Goal: Task Accomplishment & Management: Use online tool/utility

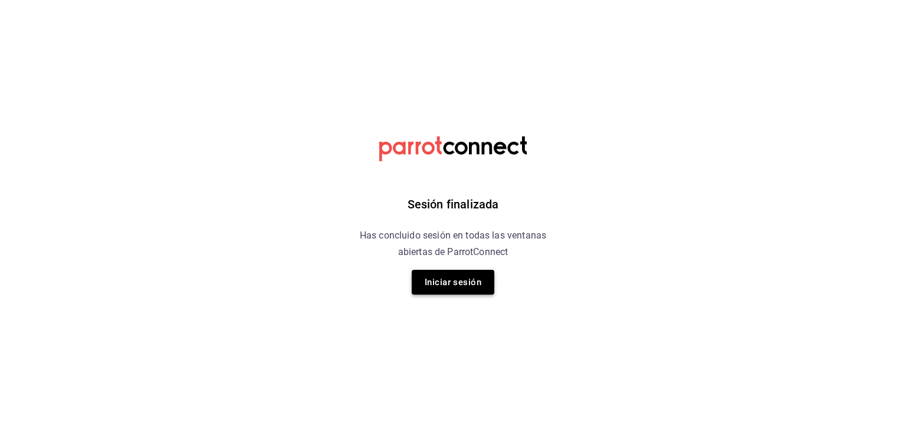
click at [467, 290] on button "Iniciar sesión" at bounding box center [453, 282] width 83 height 25
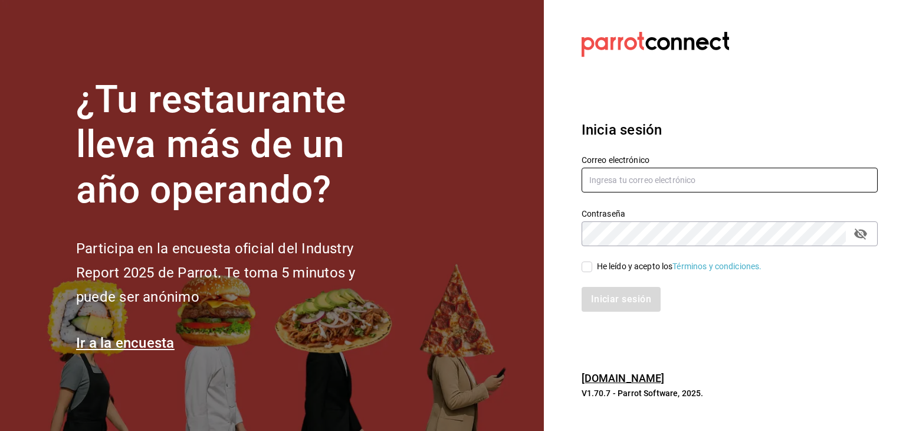
type input "elhumberto@yahoo.com"
click at [595, 257] on div "He leído y acepto los Términos y condiciones." at bounding box center [723, 259] width 310 height 27
click at [595, 262] on span "He leído y acepto los Términos y condiciones." at bounding box center [677, 266] width 170 height 12
click at [592, 262] on input "He leído y acepto los Términos y condiciones." at bounding box center [587, 266] width 11 height 11
checkbox input "true"
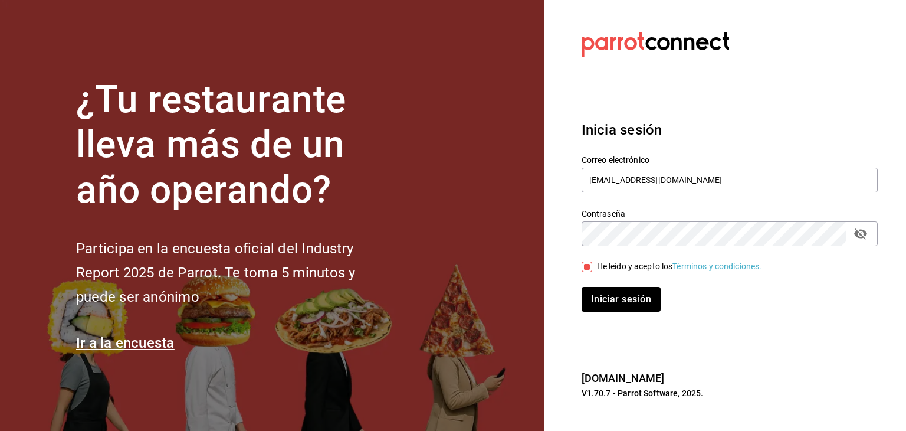
click at [612, 282] on div "Iniciar sesión" at bounding box center [723, 292] width 310 height 39
click at [614, 284] on div "Iniciar sesión" at bounding box center [723, 292] width 310 height 39
click at [620, 296] on button "Iniciar sesión" at bounding box center [622, 299] width 80 height 25
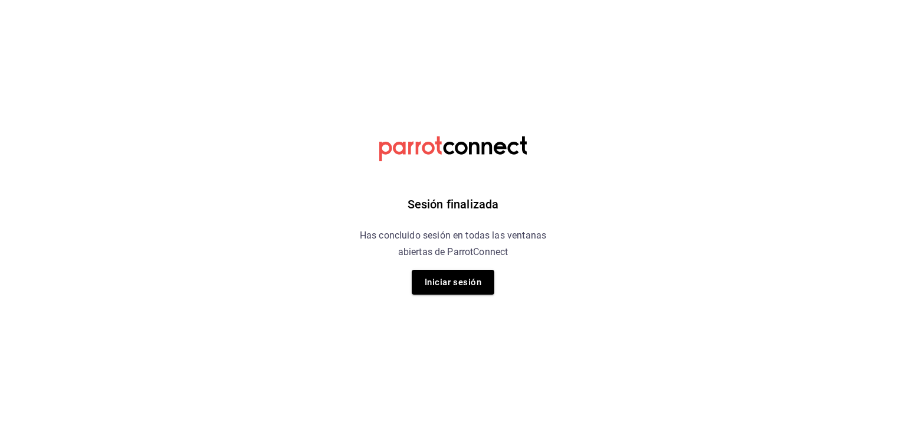
click at [454, 299] on div "Sesión finalizada Has concluido sesión en todas las ventanas abiertas de Parrot…" at bounding box center [453, 215] width 298 height 431
click at [443, 281] on button "Iniciar sesión" at bounding box center [453, 282] width 83 height 25
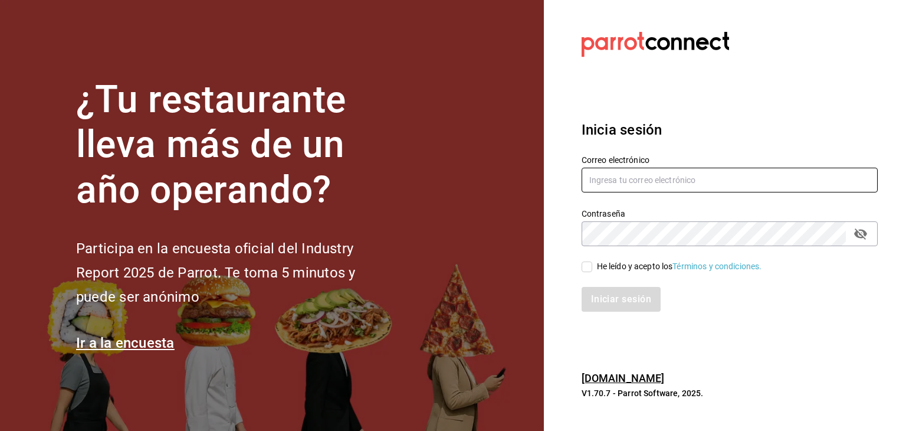
type input "[EMAIL_ADDRESS][DOMAIN_NAME]"
click at [604, 264] on div "He leído y acepto los Términos y condiciones." at bounding box center [679, 266] width 165 height 12
click at [592, 264] on input "He leído y acepto los Términos y condiciones." at bounding box center [587, 266] width 11 height 11
checkbox input "true"
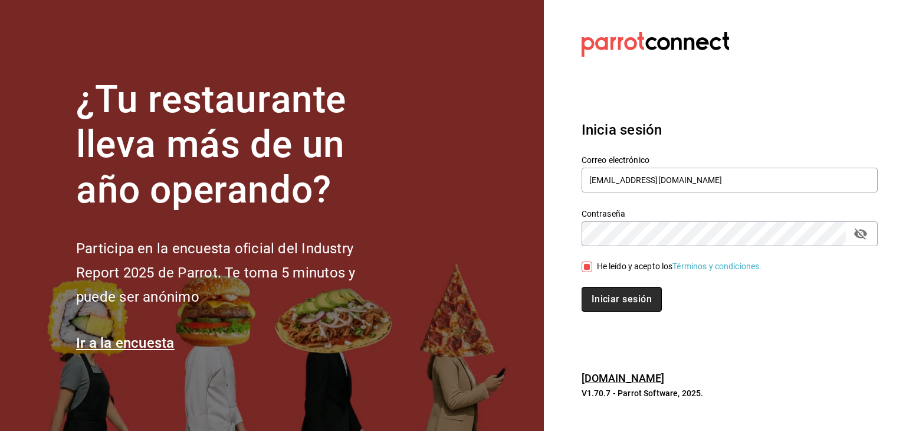
click at [604, 288] on button "Iniciar sesión" at bounding box center [622, 299] width 80 height 25
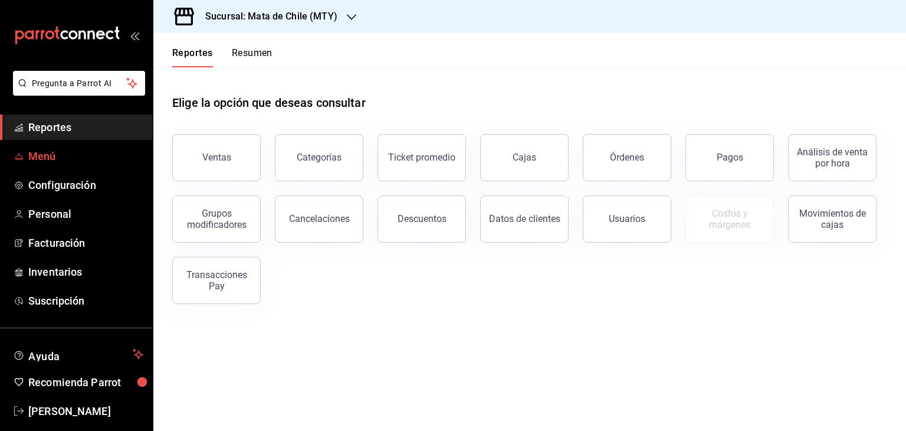
click at [35, 163] on span "Menú" at bounding box center [85, 156] width 115 height 16
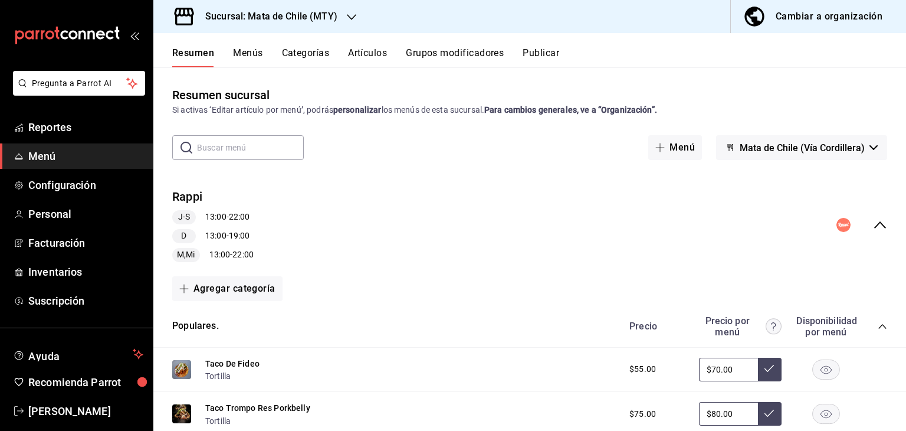
click at [278, 20] on h3 "Sucursal: Mata de Chile (MTY)" at bounding box center [267, 16] width 142 height 14
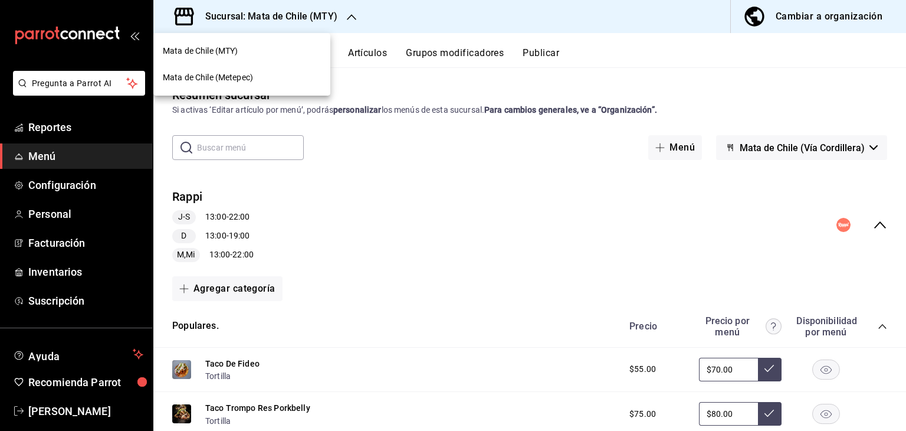
click at [247, 78] on span "Mata de Chile (Metepec)" at bounding box center [208, 77] width 90 height 12
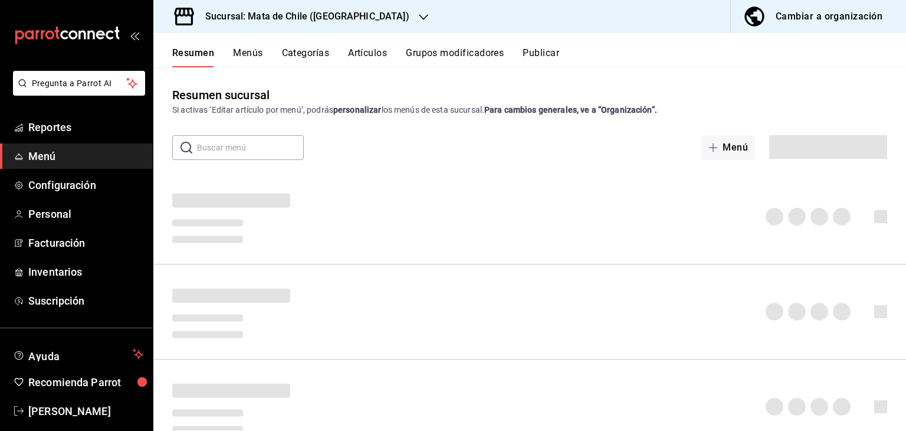
click at [236, 51] on button "Menús" at bounding box center [248, 57] width 30 height 20
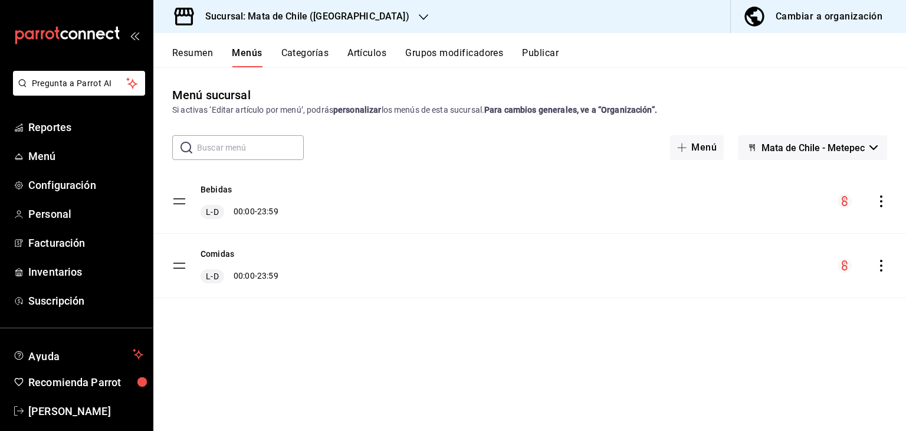
click at [886, 273] on div "Comidas L-D 00:00 - 23:59" at bounding box center [529, 266] width 753 height 64
click at [880, 270] on icon "actions" at bounding box center [881, 266] width 2 height 12
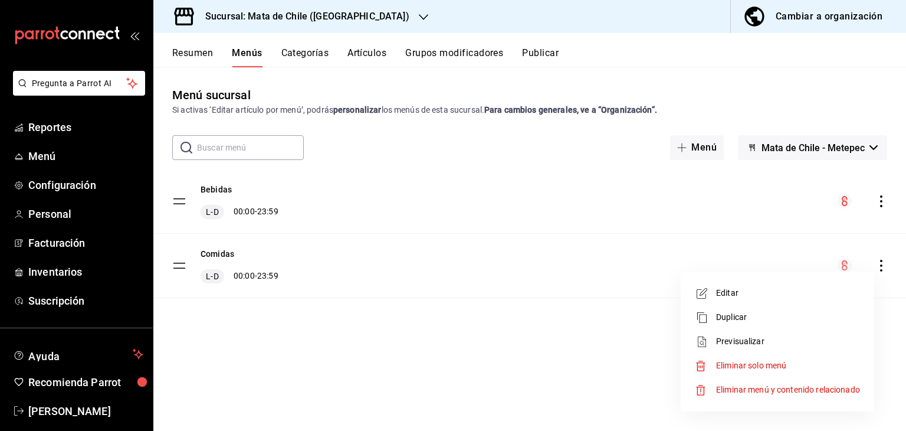
click at [569, 328] on div at bounding box center [453, 215] width 906 height 431
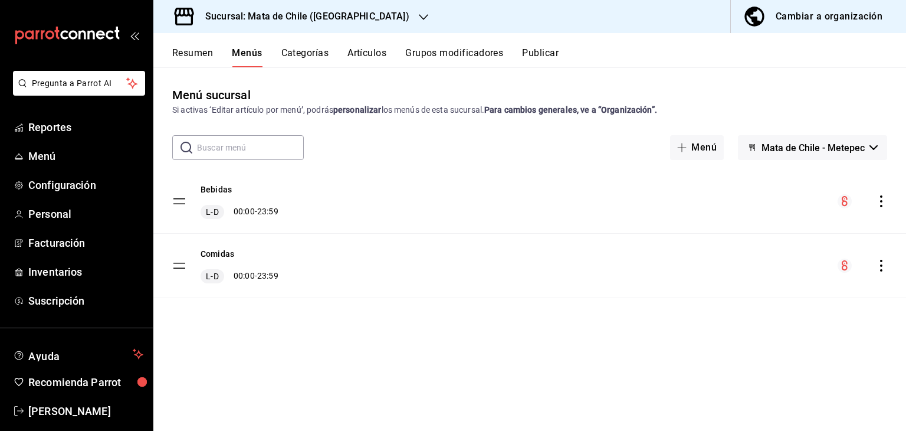
click at [320, 64] on button "Categorías" at bounding box center [305, 57] width 48 height 20
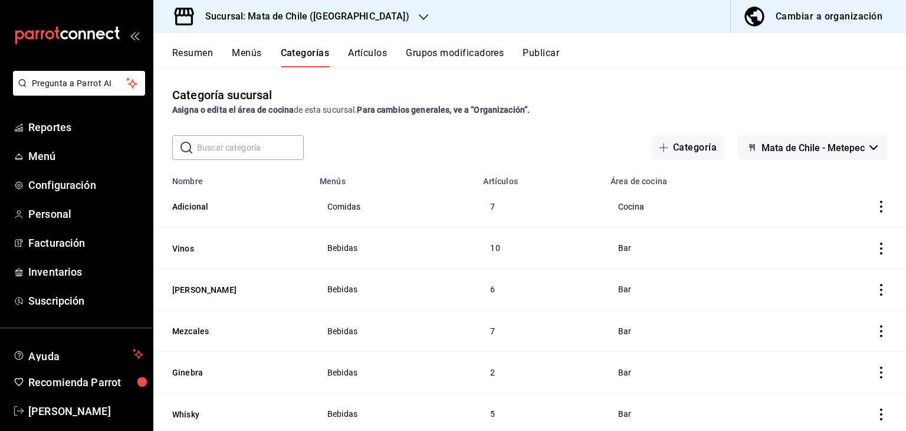
click at [355, 61] on button "Artículos" at bounding box center [367, 57] width 39 height 20
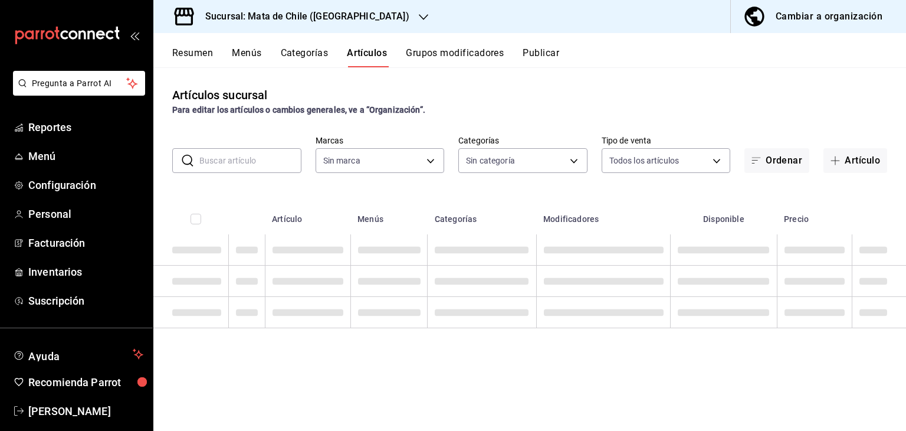
type input "f4b11457-1122-4e93-a1fc-b810eb3748b2"
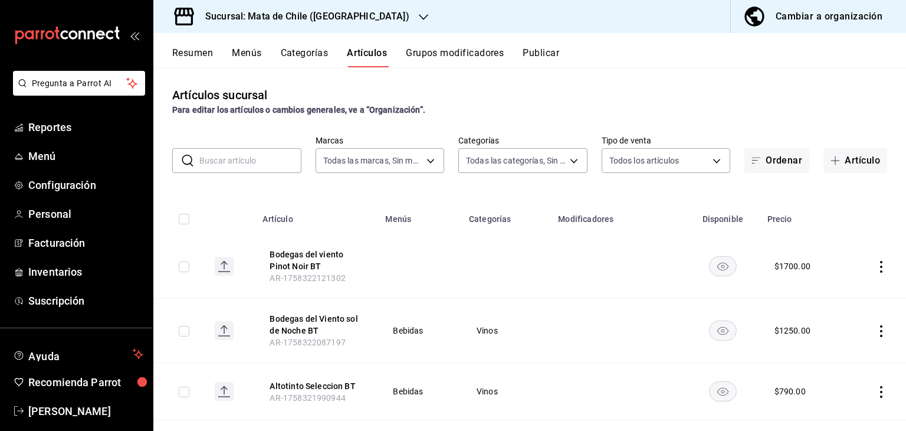
type input "cf65fc5d-9121-4a1d-bb15-005ec5fbc342,a1fec979-7794-49c6-bfe9-4bedd1fc643c,d733d…"
click at [213, 163] on input "text" at bounding box center [250, 161] width 102 height 24
type input "montelobos"
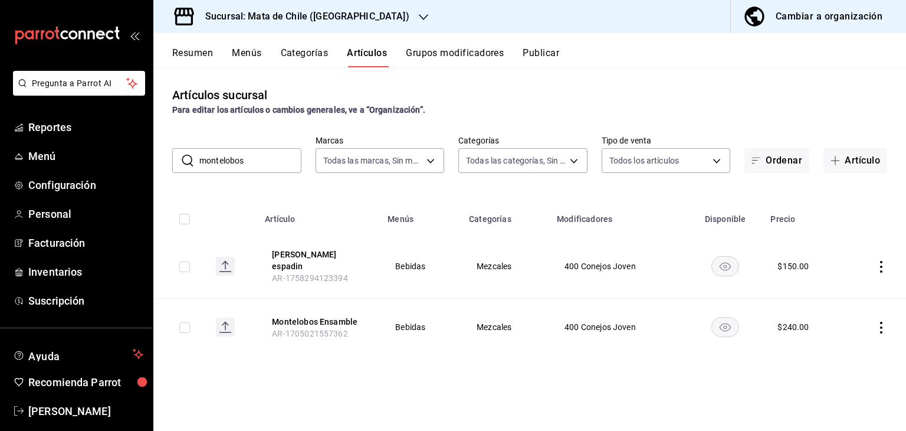
click at [289, 162] on input "montelobos" at bounding box center [250, 161] width 102 height 24
click at [303, 163] on div "​ montelobos ​ Marcas Todas las marcas, Sin marca f4b11457-1122-4e93-a1fc-b810e…" at bounding box center [529, 154] width 753 height 38
click at [292, 162] on input "montelobos" at bounding box center [250, 161] width 102 height 24
click at [304, 161] on div "​ montelobos ​ Marcas Todas las marcas, Sin marca f4b11457-1122-4e93-a1fc-b810e…" at bounding box center [529, 154] width 753 height 38
click at [291, 159] on input "montelobos" at bounding box center [250, 161] width 102 height 24
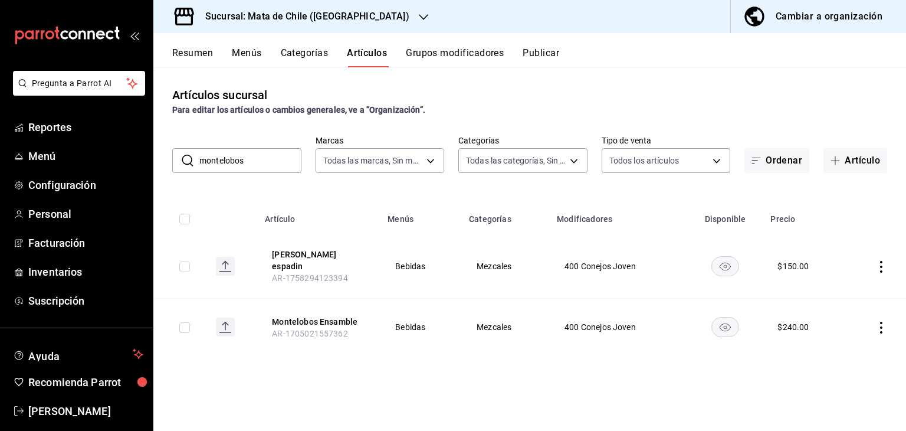
click at [291, 159] on input "montelobos" at bounding box center [250, 161] width 102 height 24
